Goal: Task Accomplishment & Management: Complete application form

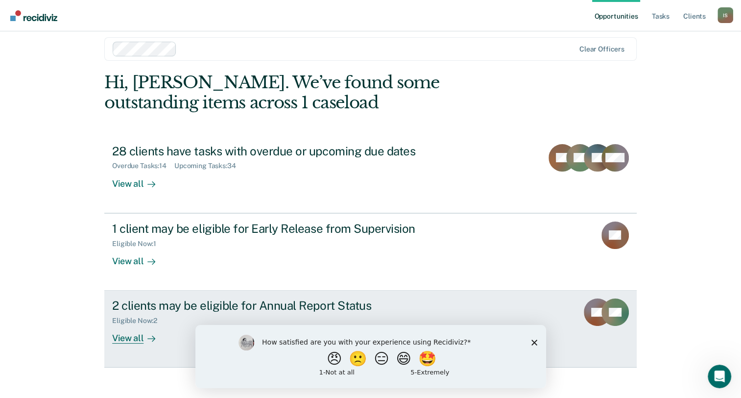
scroll to position [18, 0]
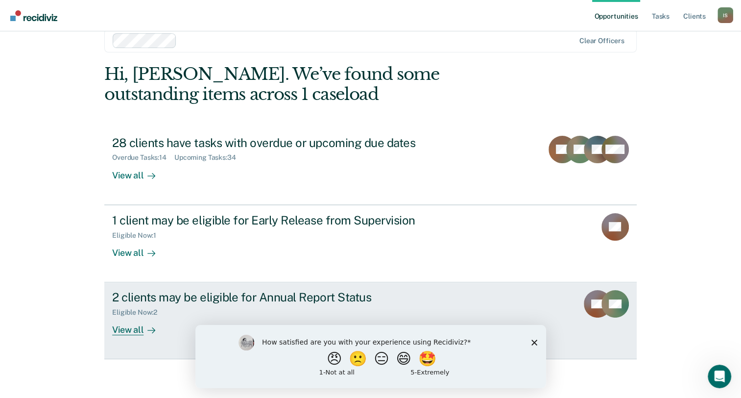
click at [129, 329] on div "View all" at bounding box center [139, 325] width 55 height 19
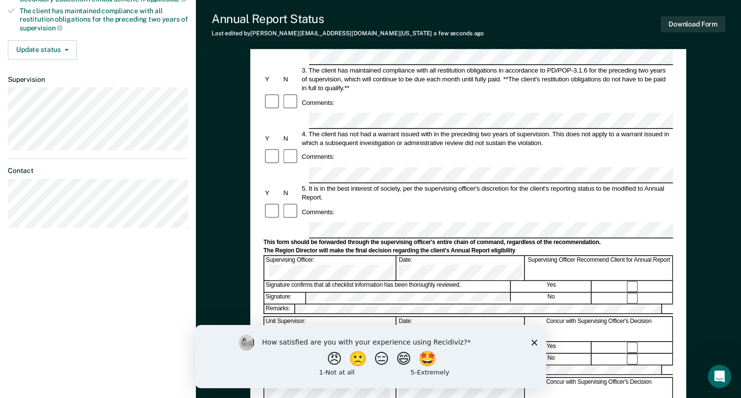
scroll to position [230, 0]
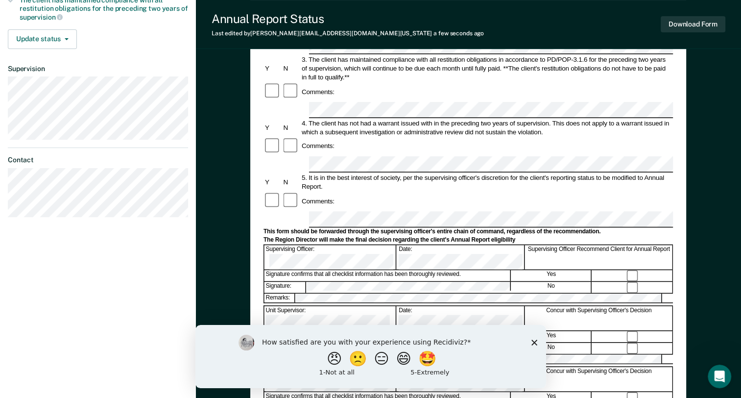
click at [532, 343] on polygon "Close survey" at bounding box center [534, 342] width 6 height 6
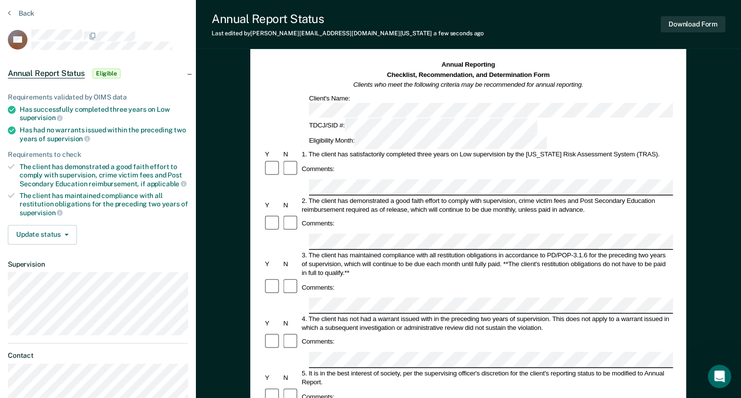
scroll to position [98, 0]
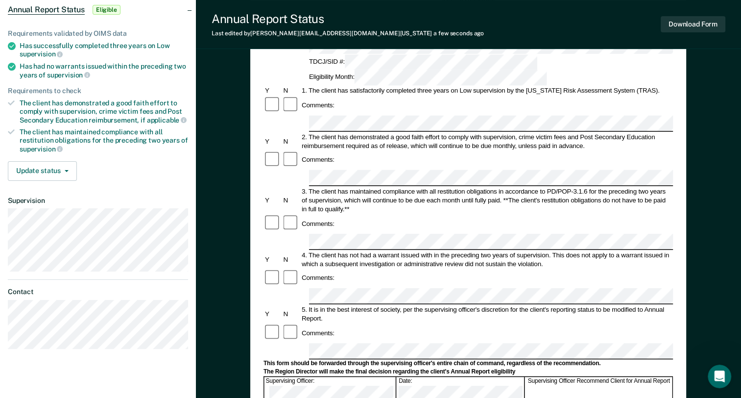
drag, startPoint x: 488, startPoint y: 37, endPoint x: 533, endPoint y: 25, distance: 46.9
click at [511, 25] on div "Annual Report Status Last edited by Inez.Streeter2@tdcj.texas.gov a few seconds…" at bounding box center [468, 24] width 545 height 49
click at [698, 24] on button "Download Form" at bounding box center [693, 24] width 65 height 16
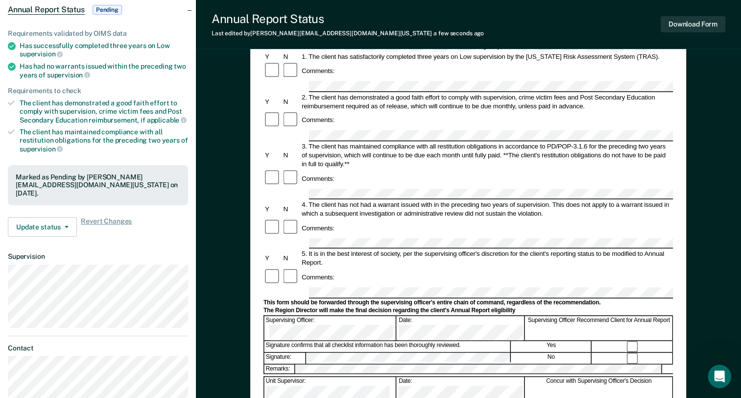
click at [703, 48] on div "Annual Report Status Last edited by Inez.Streeter2@tdcj.texas.gov a few seconds…" at bounding box center [468, 24] width 545 height 49
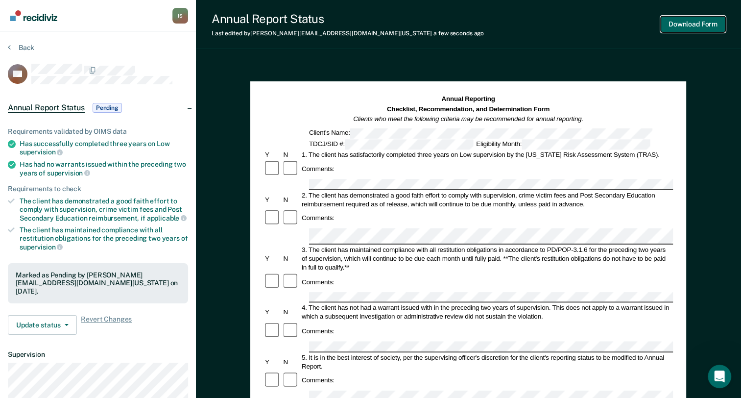
click at [682, 26] on button "Download Form" at bounding box center [693, 24] width 65 height 16
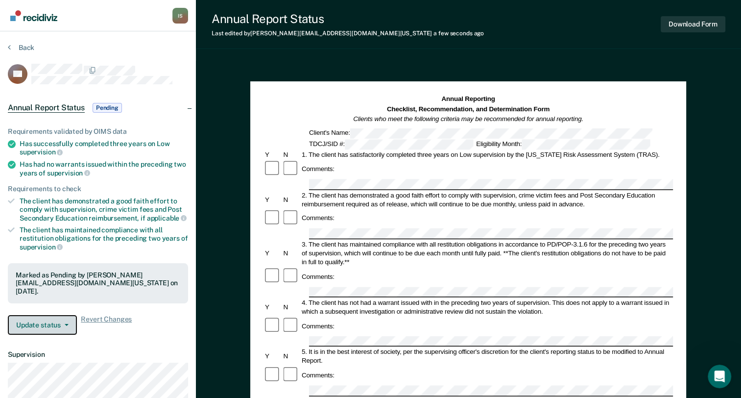
click at [51, 322] on button "Update status" at bounding box center [42, 325] width 69 height 20
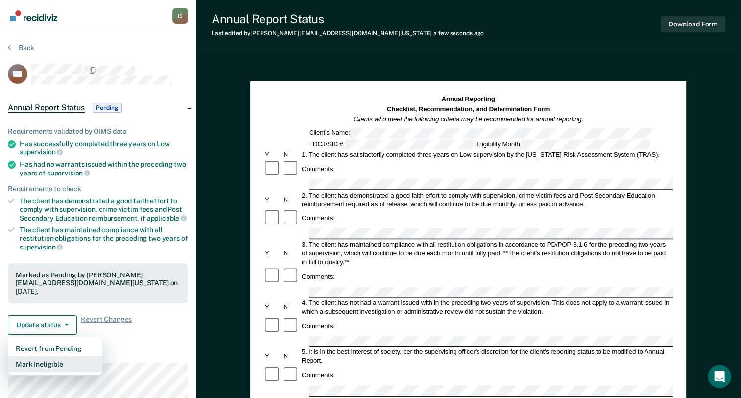
click at [48, 360] on button "Mark Ineligible" at bounding box center [55, 364] width 95 height 16
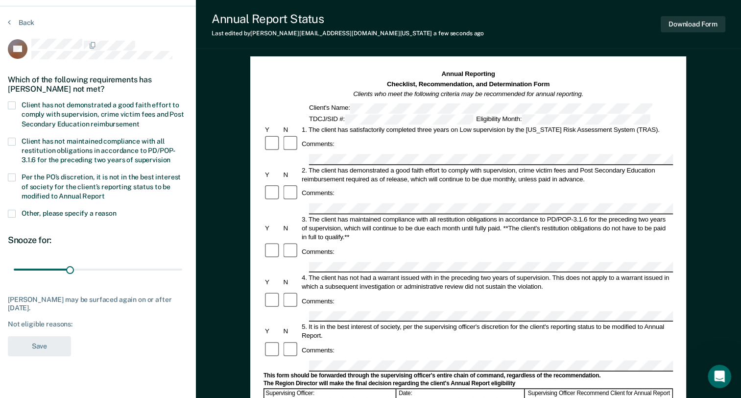
scroll to position [49, 0]
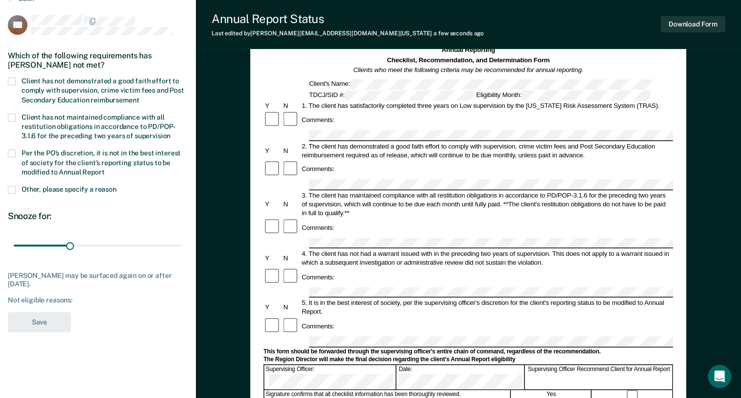
click at [13, 80] on span at bounding box center [12, 81] width 8 height 8
click at [139, 96] on input "Client has not demonstrated a good faith effort to comply with supervision, cri…" at bounding box center [139, 96] width 0 height 0
click at [44, 321] on button "Save" at bounding box center [39, 322] width 63 height 20
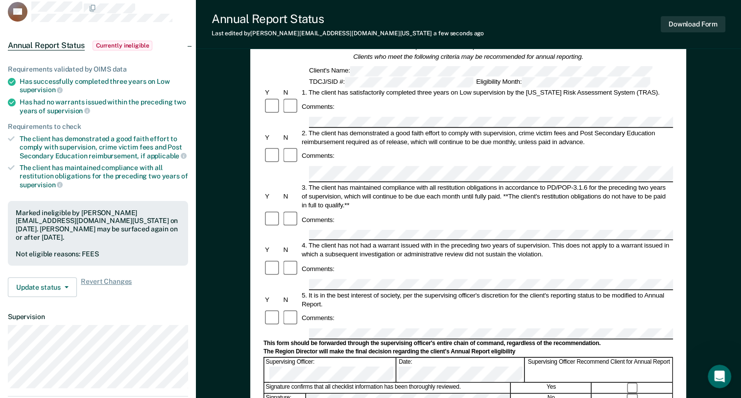
scroll to position [196, 0]
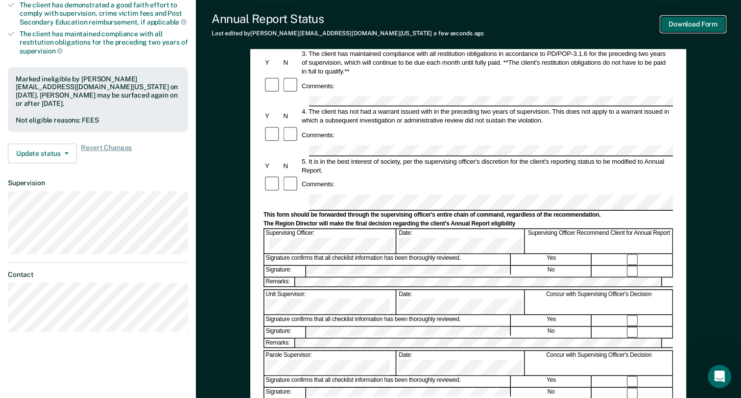
click at [666, 27] on button "Download Form" at bounding box center [693, 24] width 65 height 16
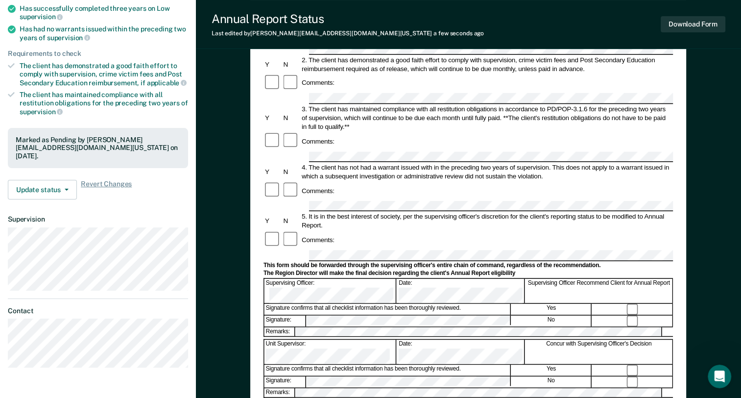
scroll to position [0, 0]
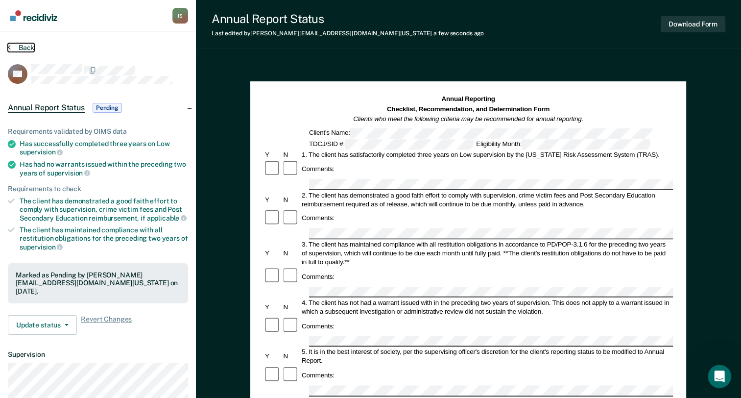
click at [8, 45] on icon at bounding box center [9, 47] width 3 height 8
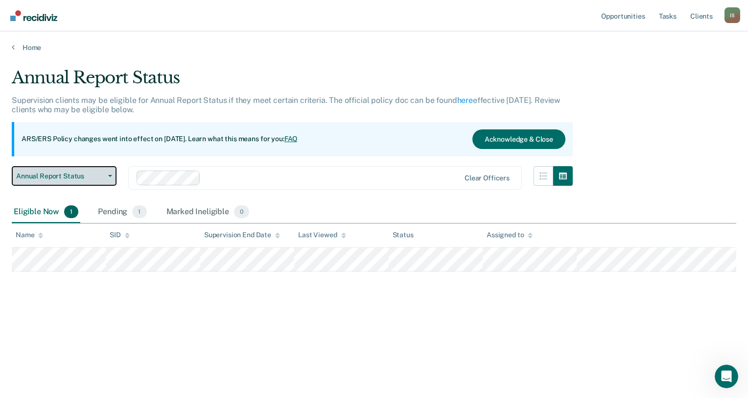
click at [107, 176] on button "Annual Report Status" at bounding box center [64, 176] width 105 height 20
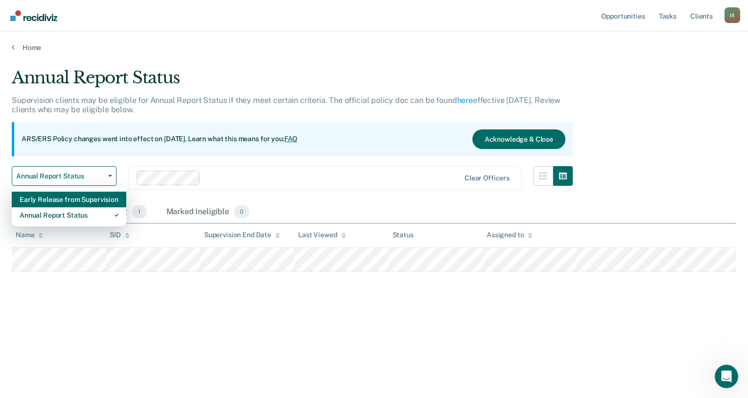
click at [73, 201] on div "Early Release from Supervision" at bounding box center [69, 199] width 99 height 16
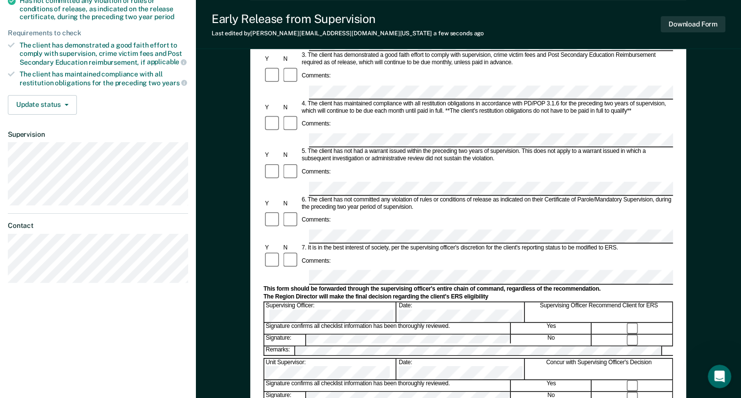
scroll to position [196, 0]
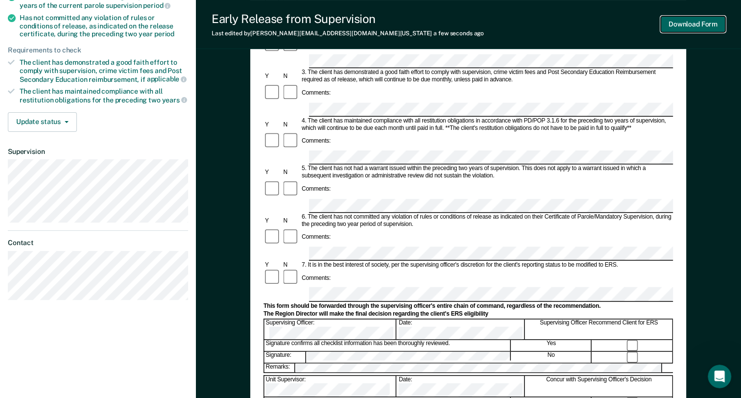
click at [669, 24] on button "Download Form" at bounding box center [693, 24] width 65 height 16
